Goal: Find specific page/section: Find specific page/section

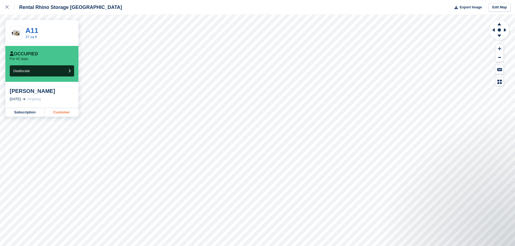
click at [68, 113] on link "Customer" at bounding box center [62, 112] width 34 height 9
click at [63, 115] on link "Customer" at bounding box center [62, 112] width 34 height 9
click at [4, 9] on link at bounding box center [7, 7] width 14 height 15
